Goal: Browse casually

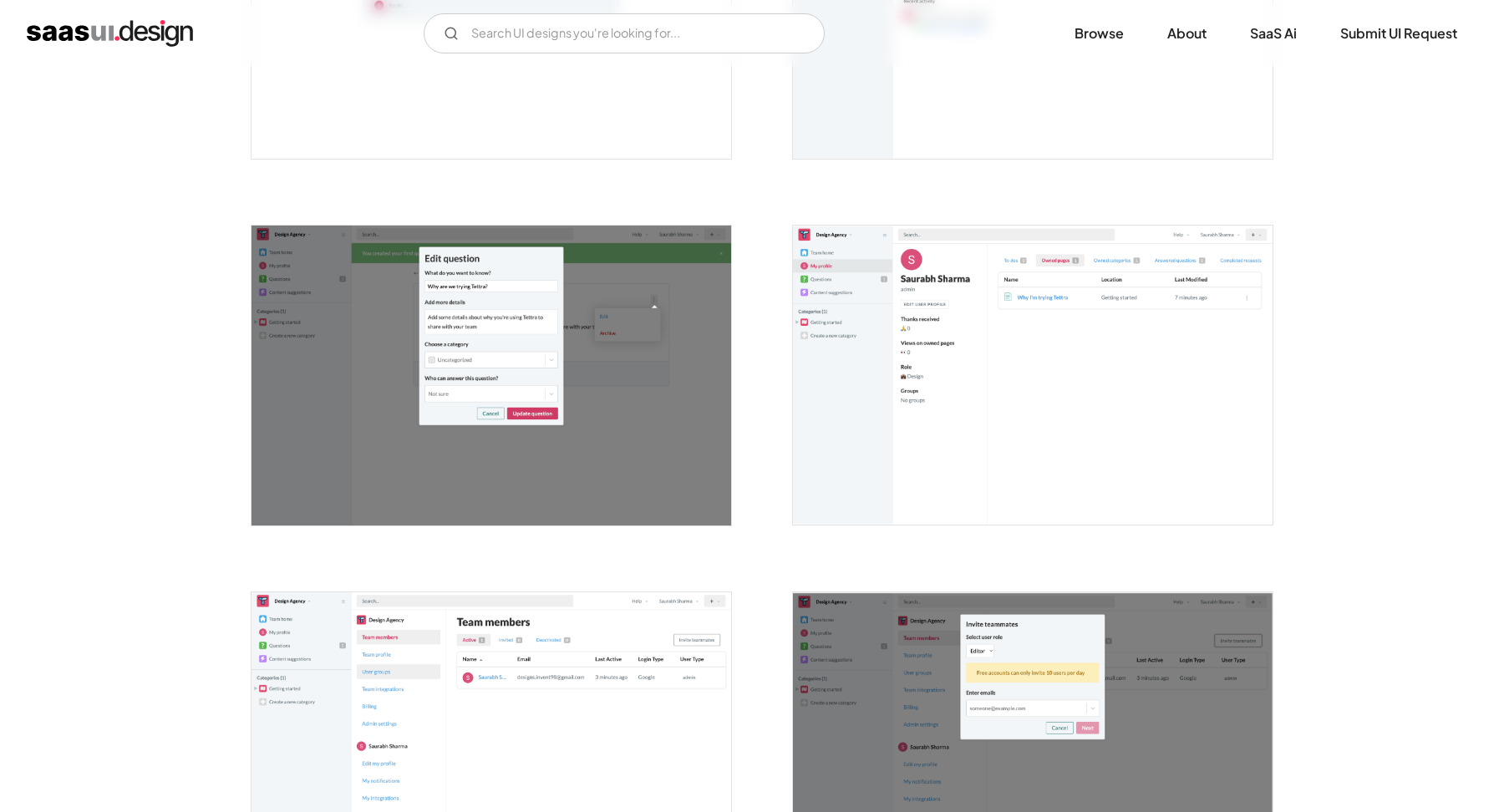
scroll to position [2359, 0]
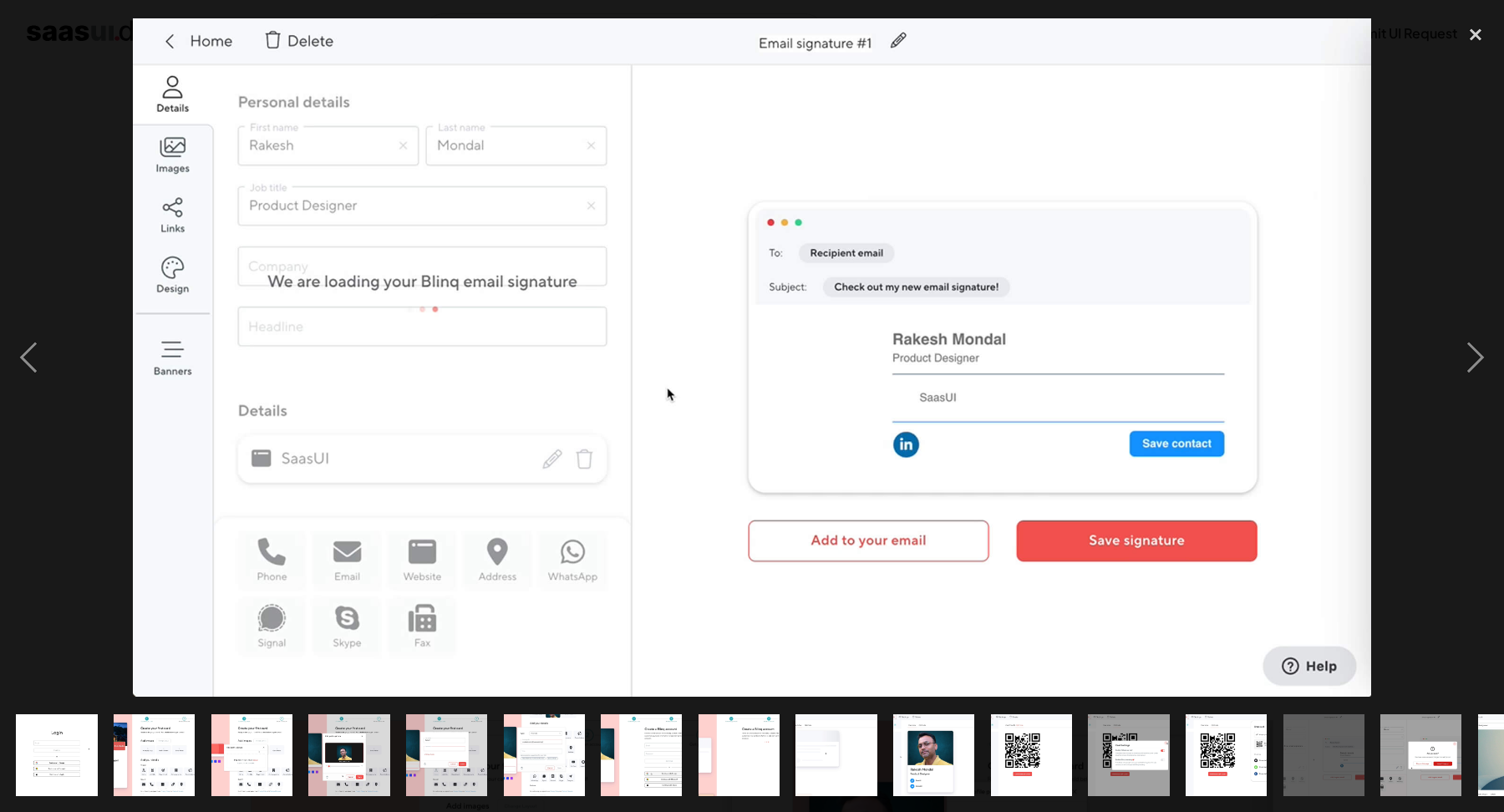
scroll to position [2166, 0]
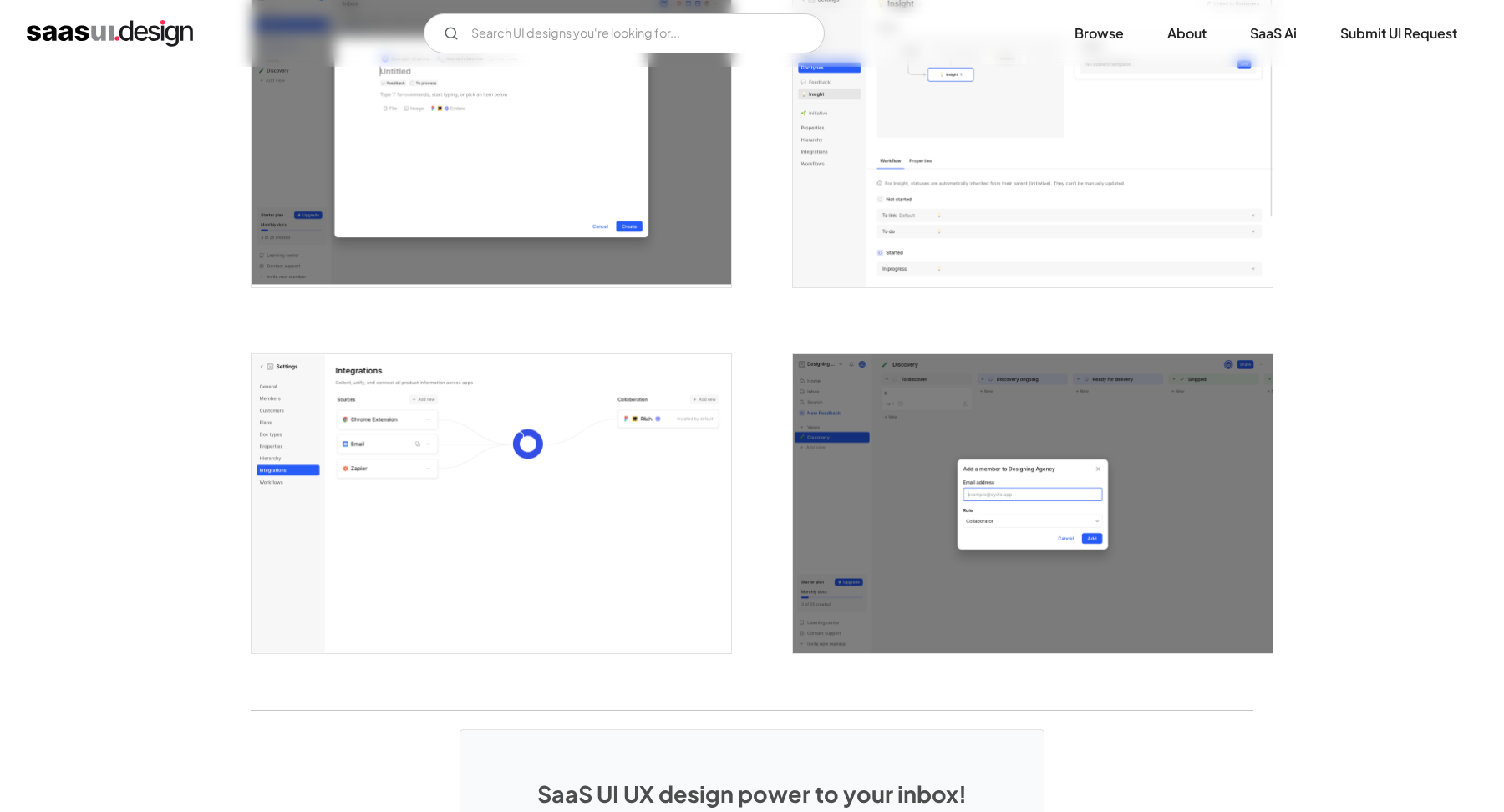
scroll to position [4111, 0]
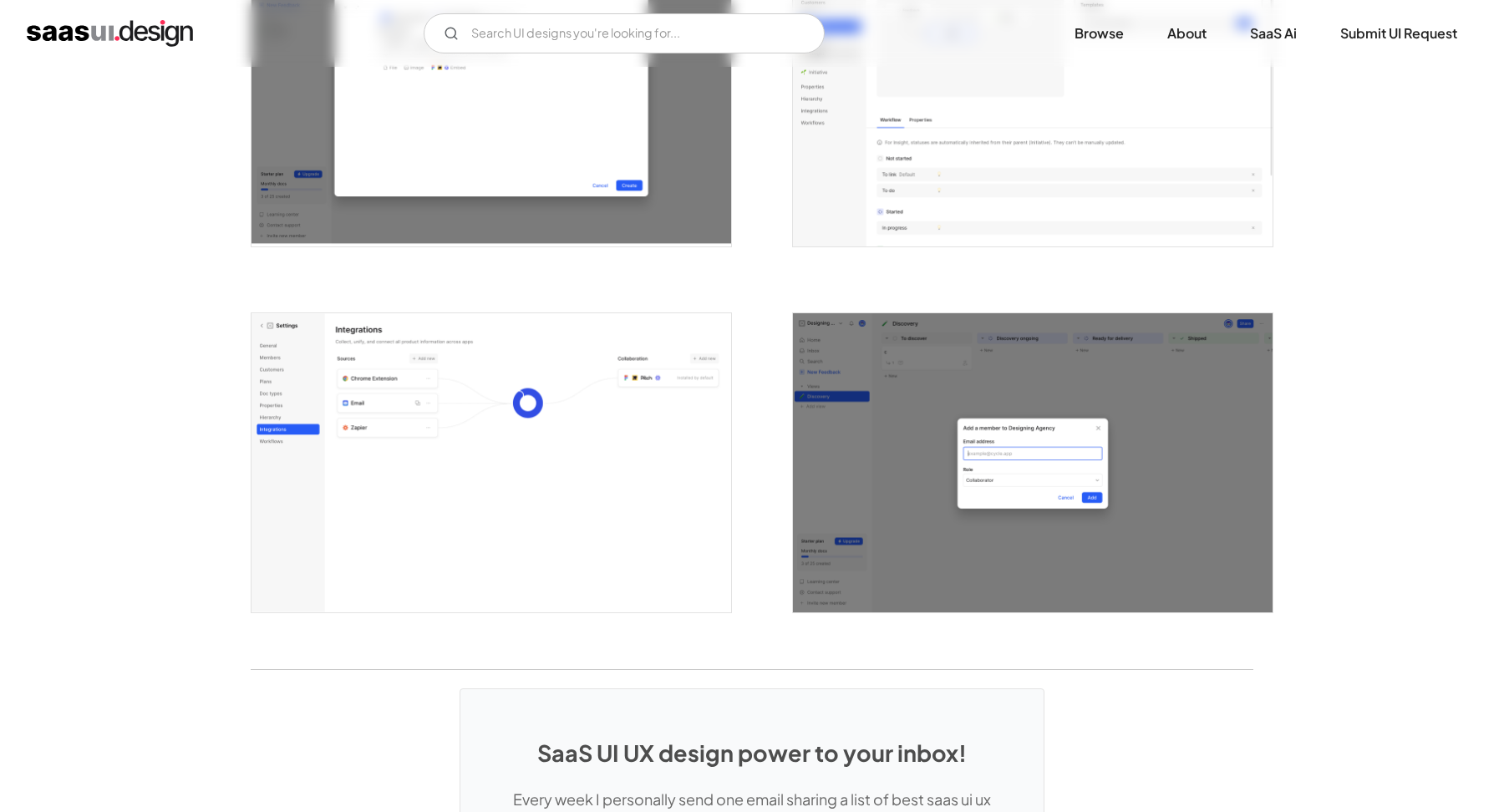
click at [1073, 544] on img "open lightbox" at bounding box center [1033, 463] width 480 height 300
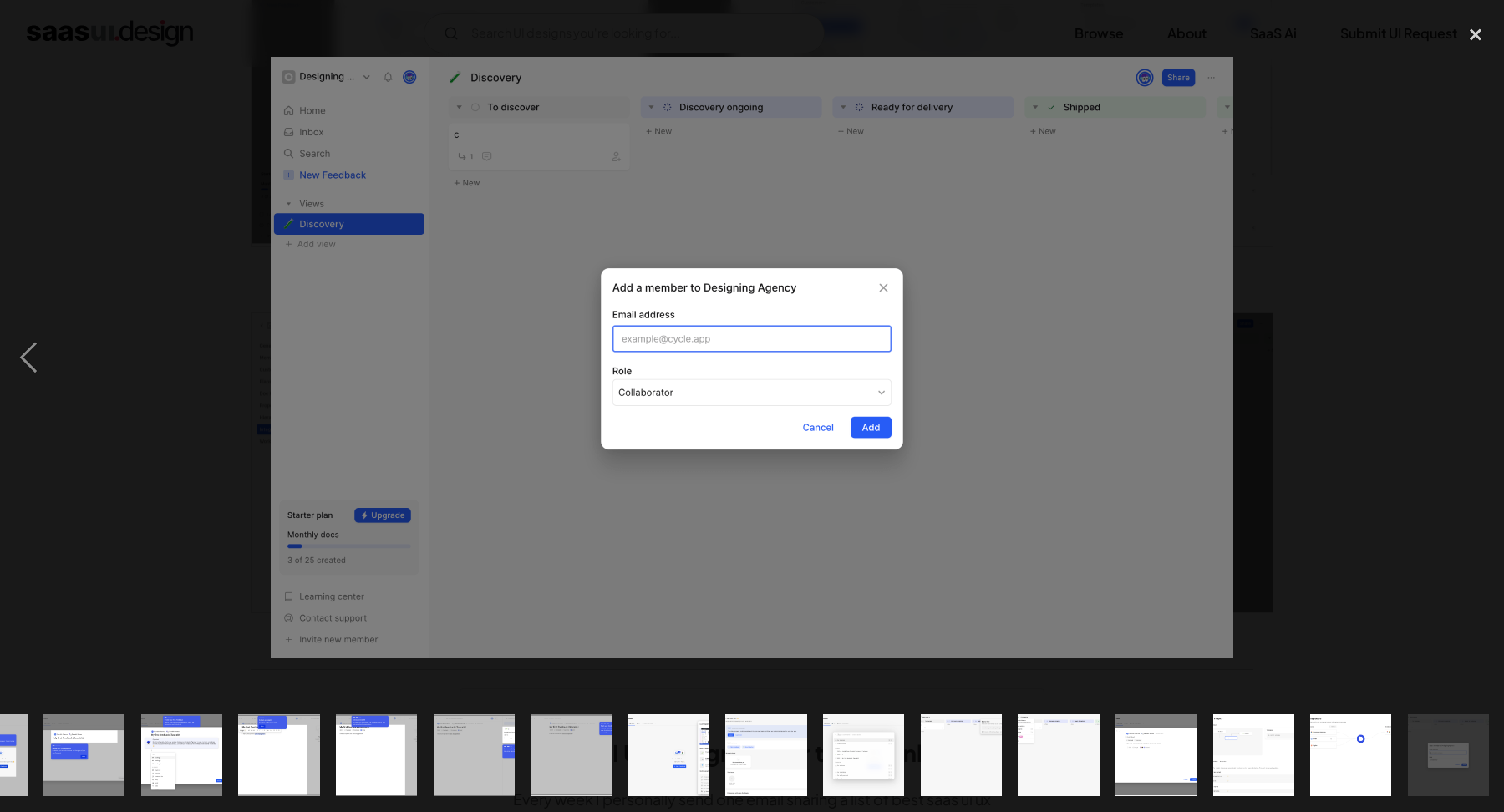
scroll to position [0, 853]
